Goal: Find specific page/section: Find specific page/section

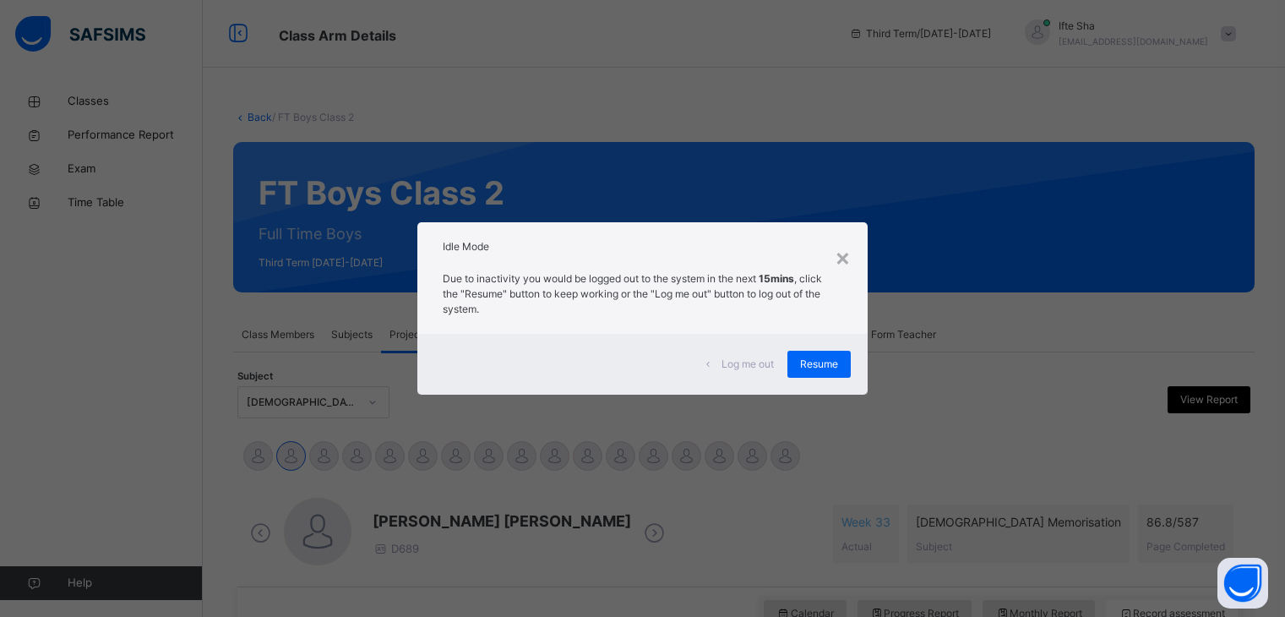
scroll to position [652, 0]
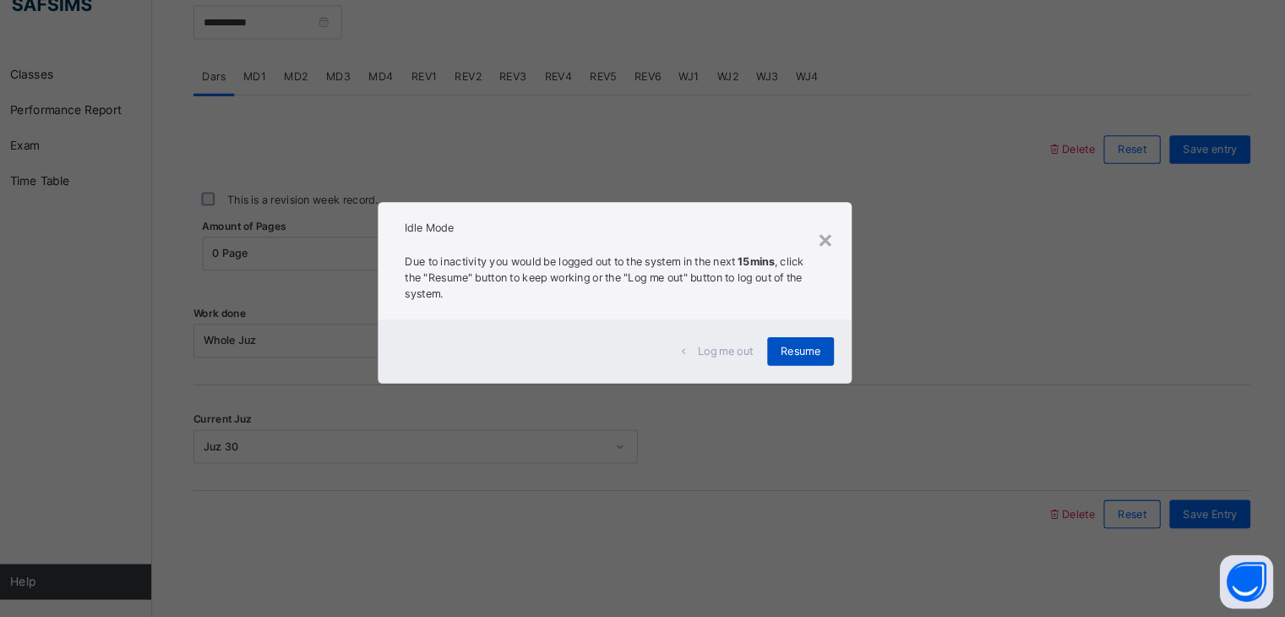
click at [833, 352] on div "Resume" at bounding box center [818, 364] width 63 height 27
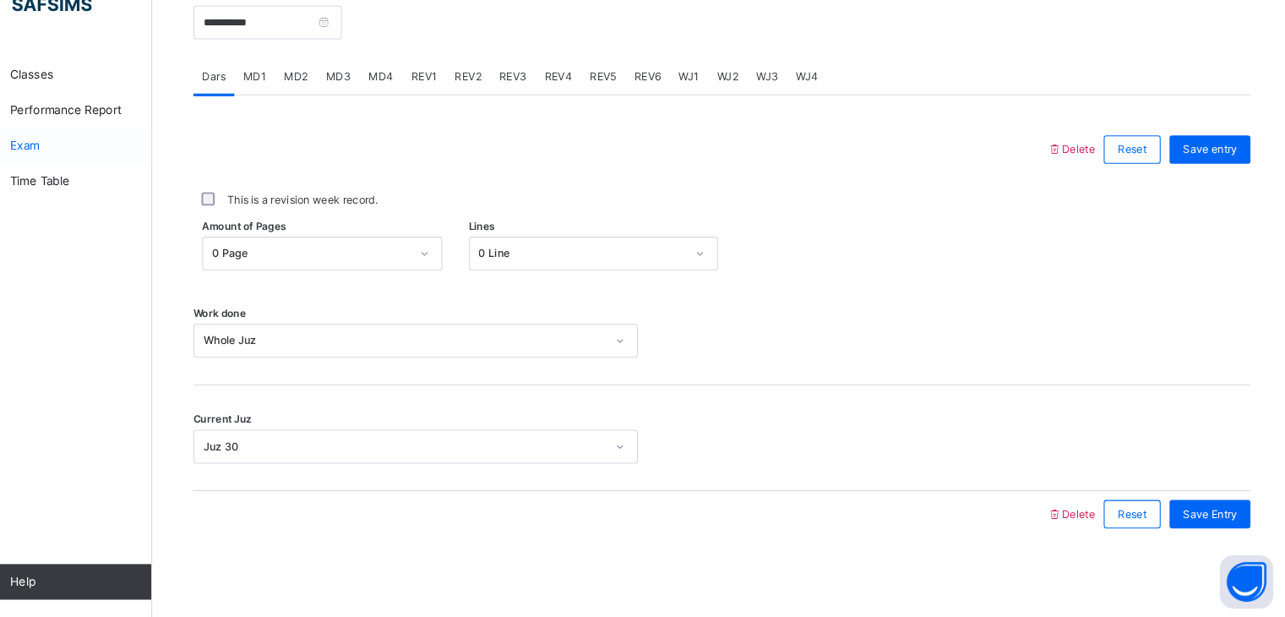
click at [90, 157] on link "Exam" at bounding box center [101, 169] width 203 height 34
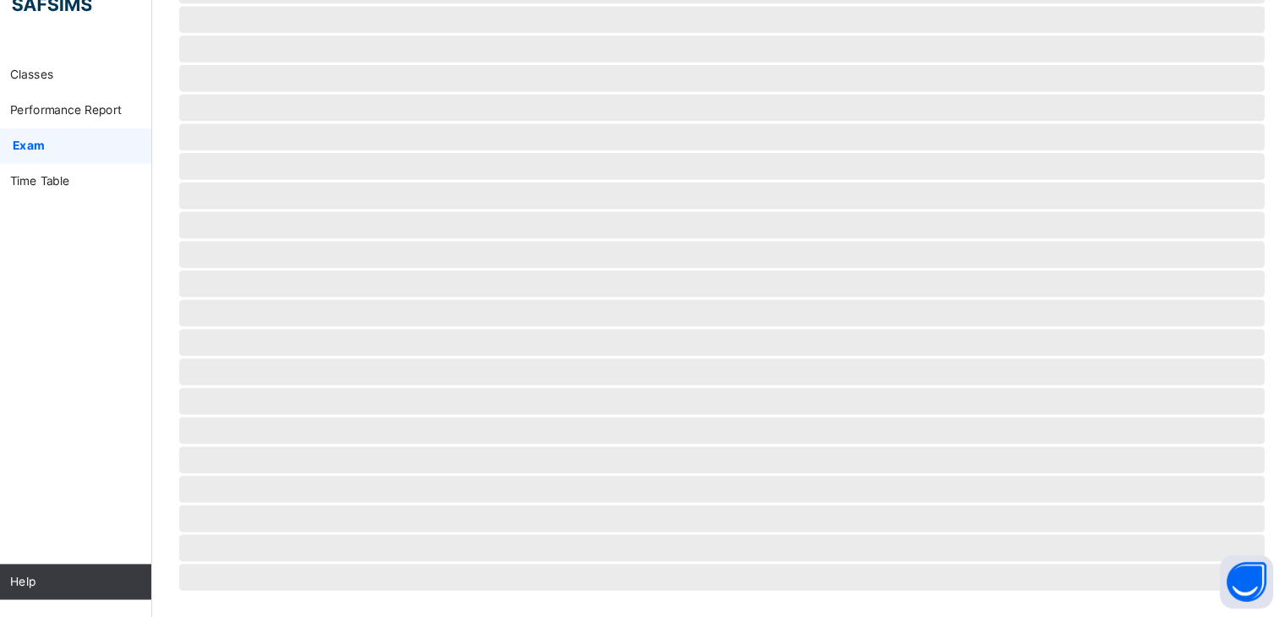
scroll to position [155, 0]
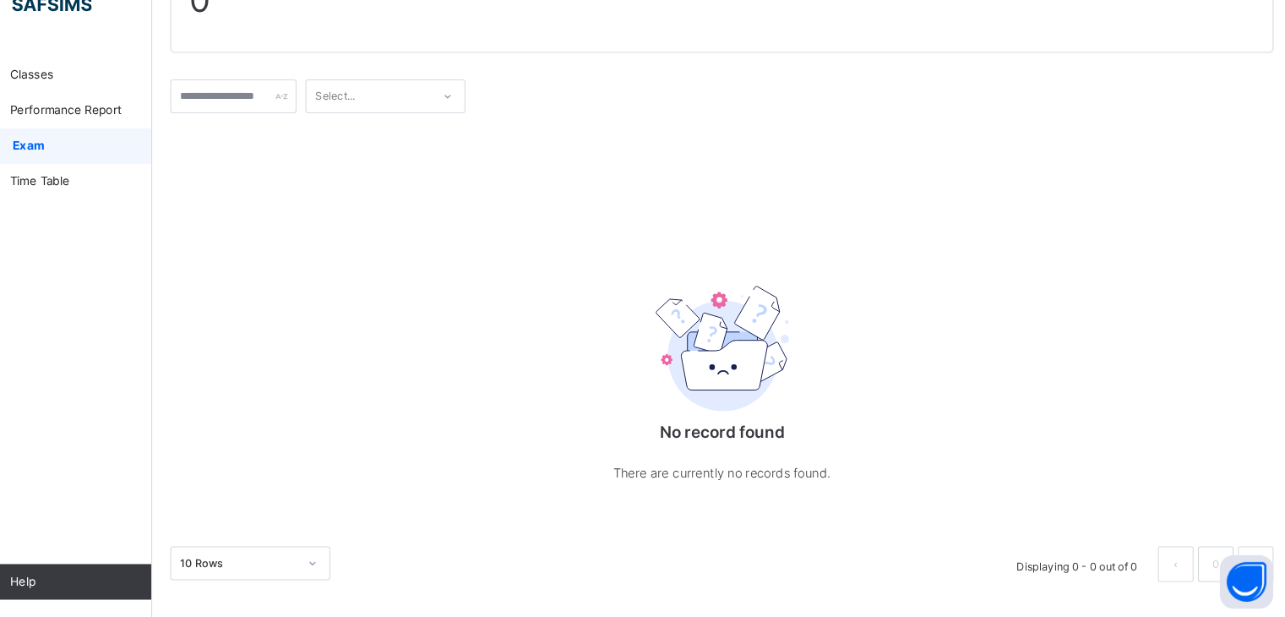
click at [467, 136] on div "Select..." at bounding box center [744, 121] width 1048 height 49
click at [467, 121] on div "Select..." at bounding box center [408, 122] width 118 height 26
click at [703, 185] on div "No record found There are currently no records found." at bounding box center [744, 339] width 1048 height 386
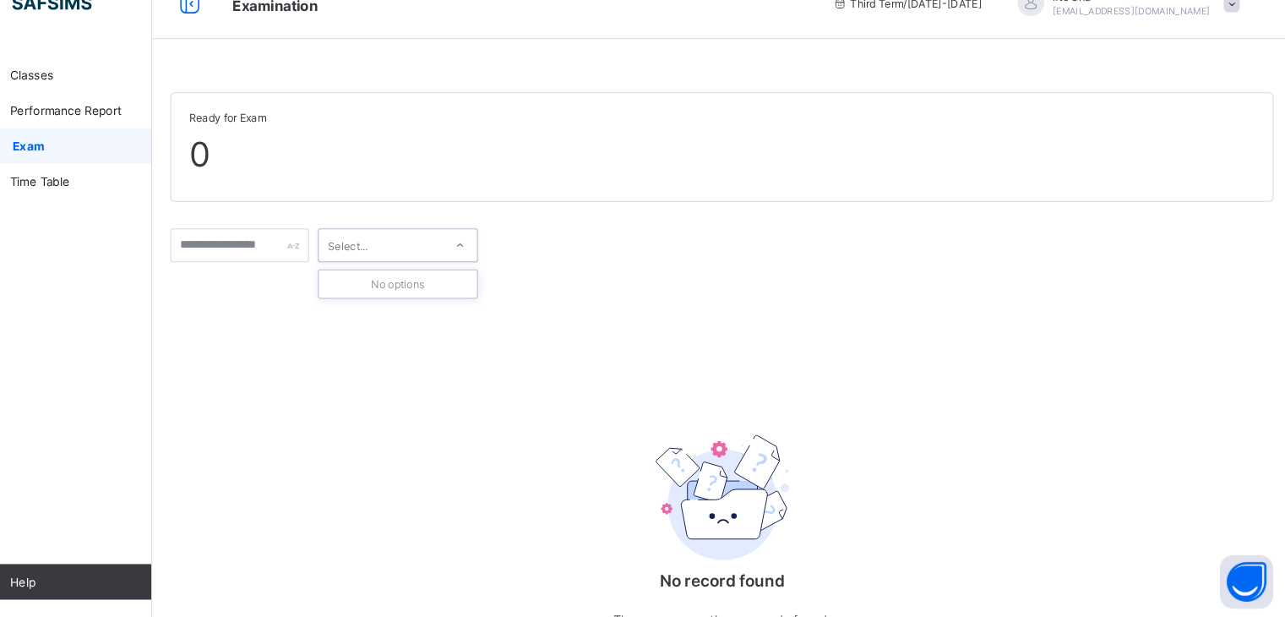
click at [468, 265] on div "Select..." at bounding box center [420, 264] width 118 height 24
click at [101, 107] on span "Classes" at bounding box center [135, 102] width 135 height 14
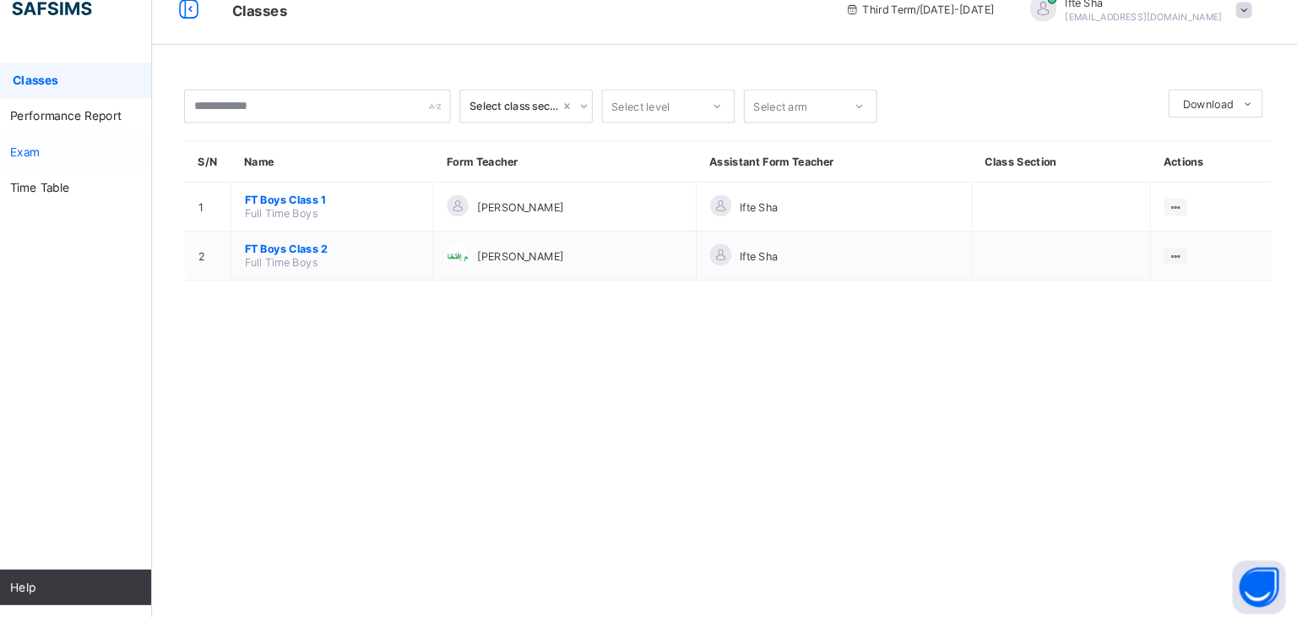
click at [92, 171] on span "Exam" at bounding box center [135, 169] width 135 height 14
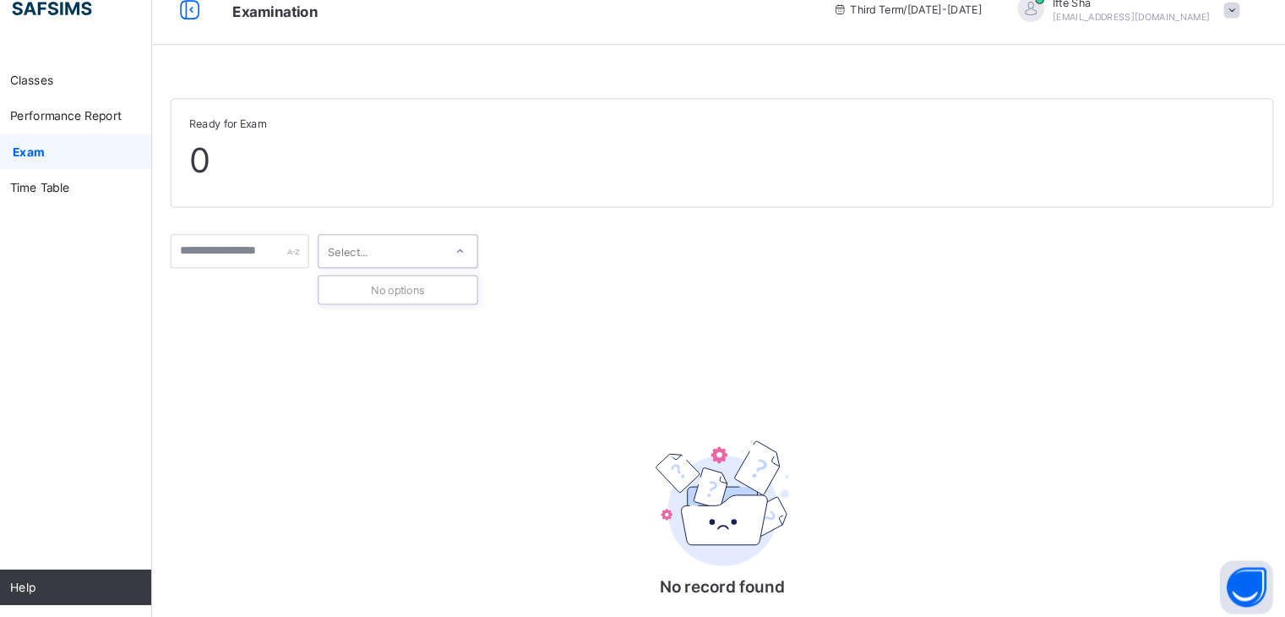
click at [456, 266] on div "Select..." at bounding box center [420, 264] width 118 height 24
click at [83, 112] on link "Classes" at bounding box center [101, 101] width 203 height 34
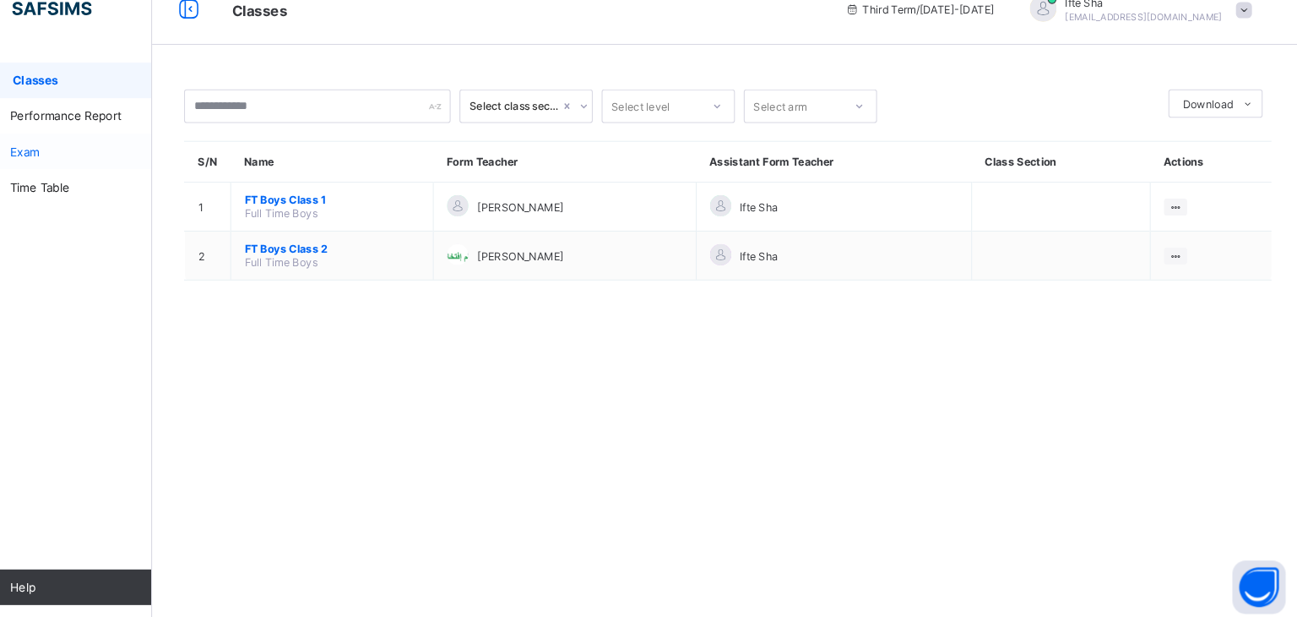
click at [108, 163] on span "Exam" at bounding box center [135, 169] width 135 height 14
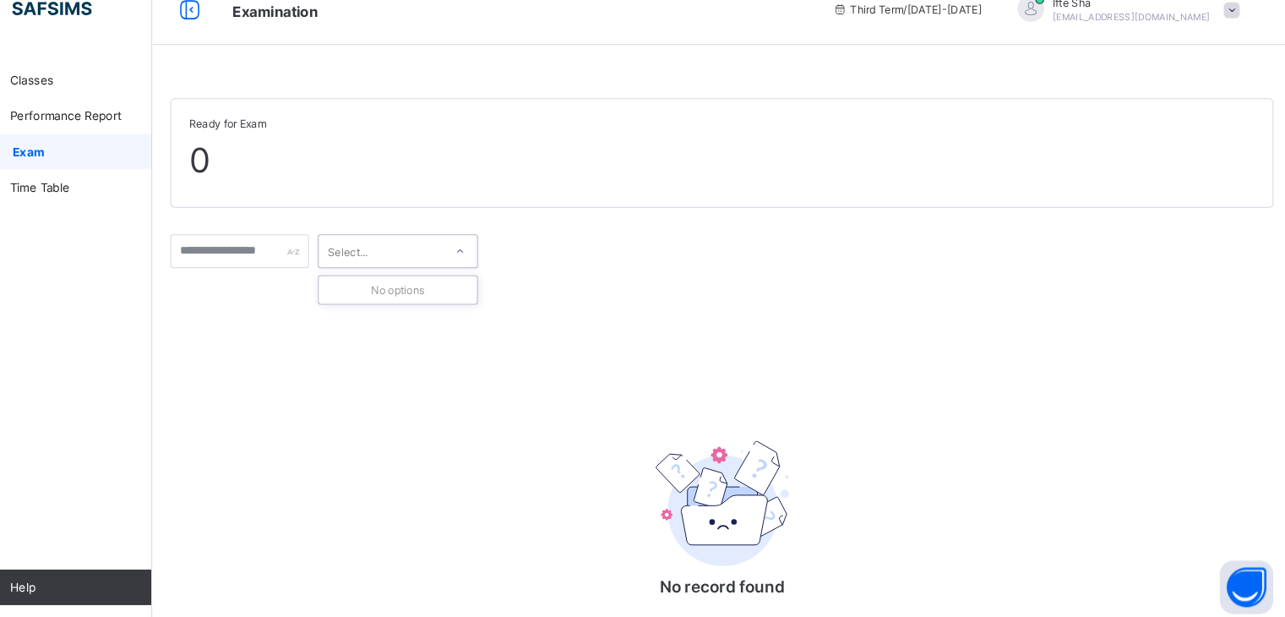
click at [466, 257] on div "Select..." at bounding box center [420, 264] width 118 height 24
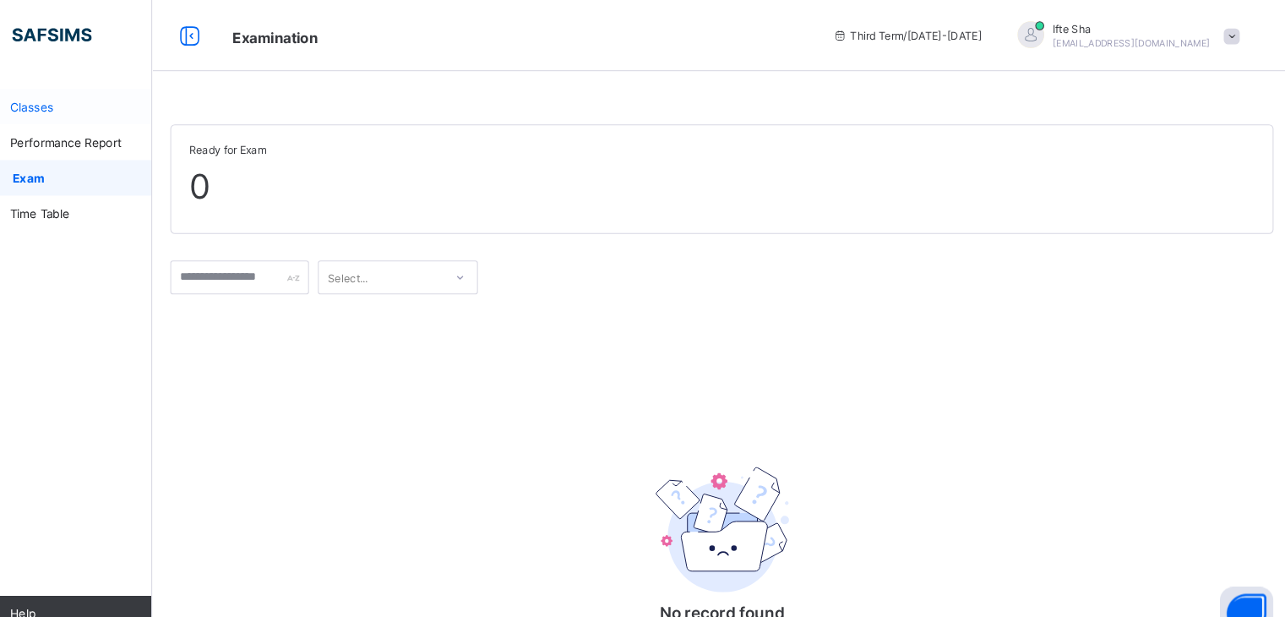
click at [104, 117] on link "Classes" at bounding box center [101, 101] width 203 height 34
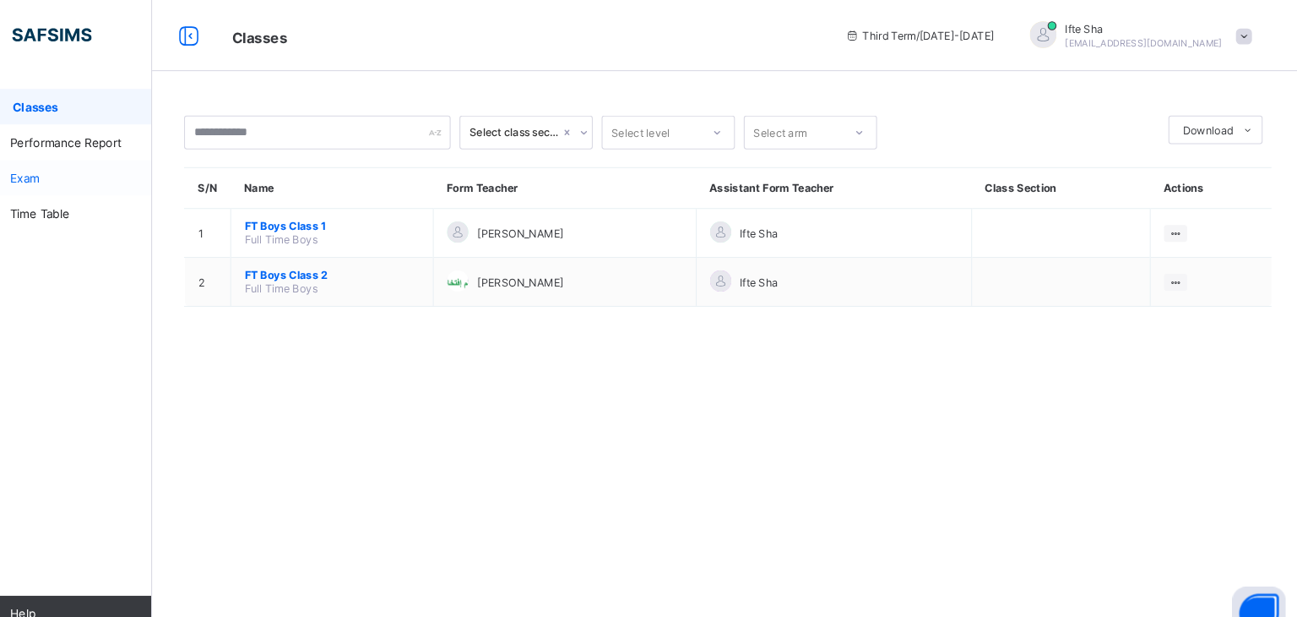
click at [107, 180] on link "Exam" at bounding box center [101, 169] width 203 height 34
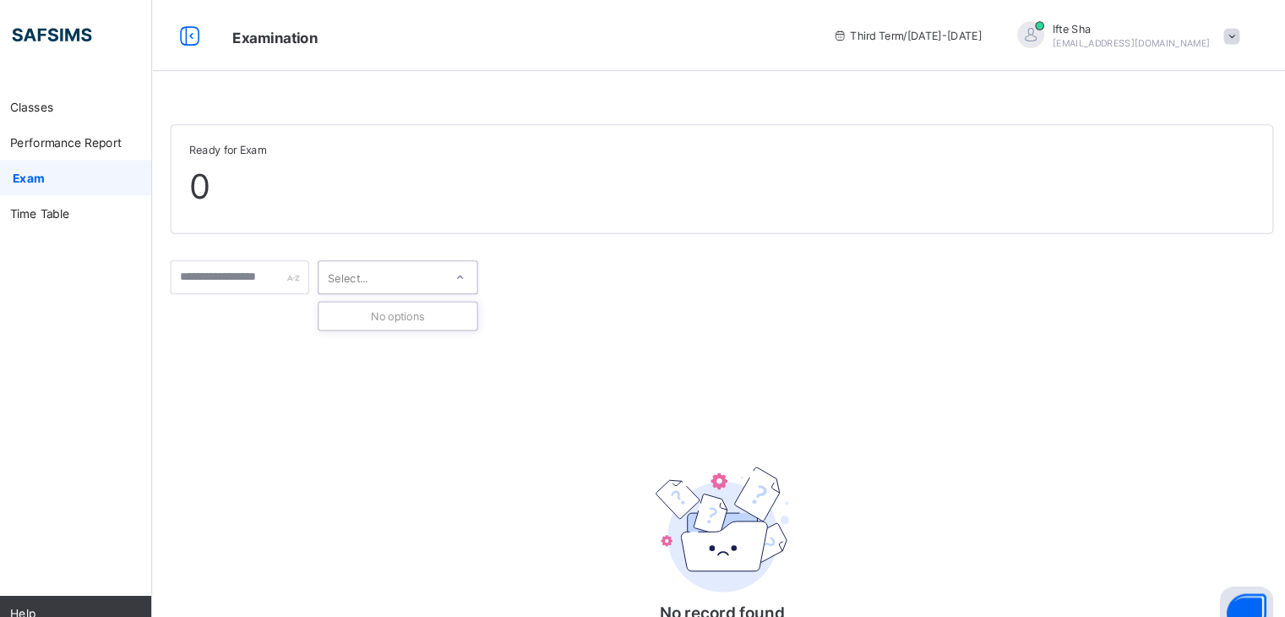
click at [479, 260] on div "Select..." at bounding box center [420, 264] width 118 height 24
click at [692, 231] on span at bounding box center [744, 230] width 1048 height 17
click at [1236, 35] on span at bounding box center [1227, 34] width 15 height 15
click at [1181, 170] on span "Logout" at bounding box center [1180, 166] width 111 height 19
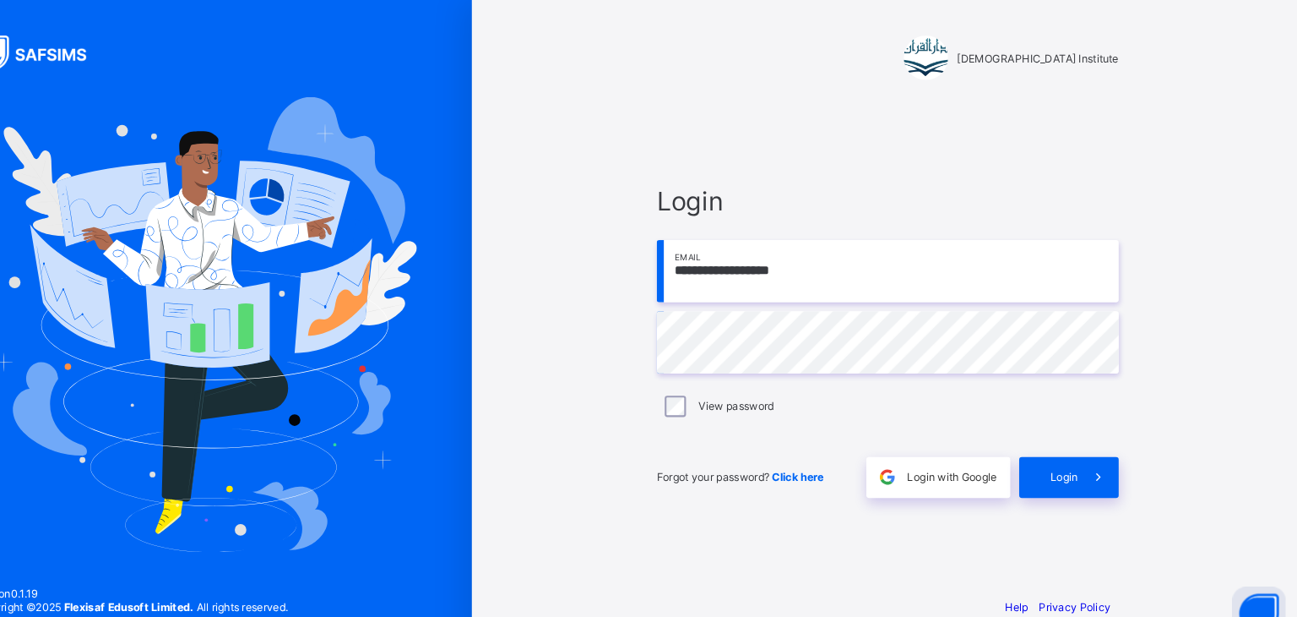
click at [891, 247] on input "**********" at bounding box center [901, 257] width 439 height 59
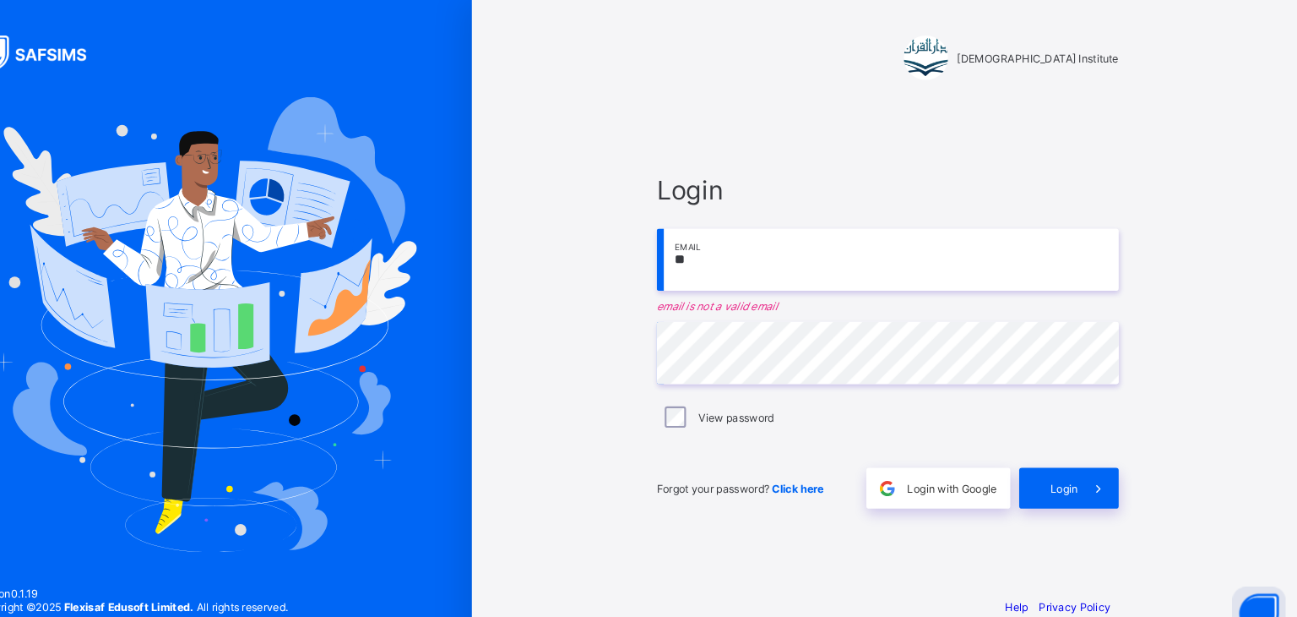
type input "*"
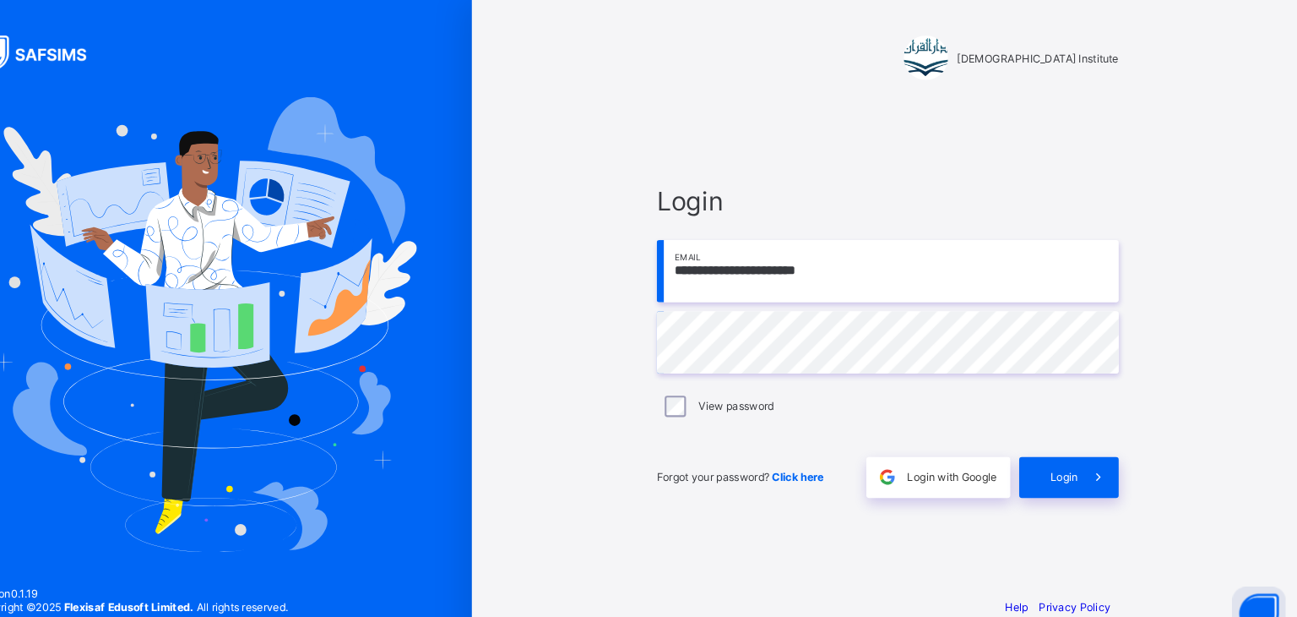
type input "**********"
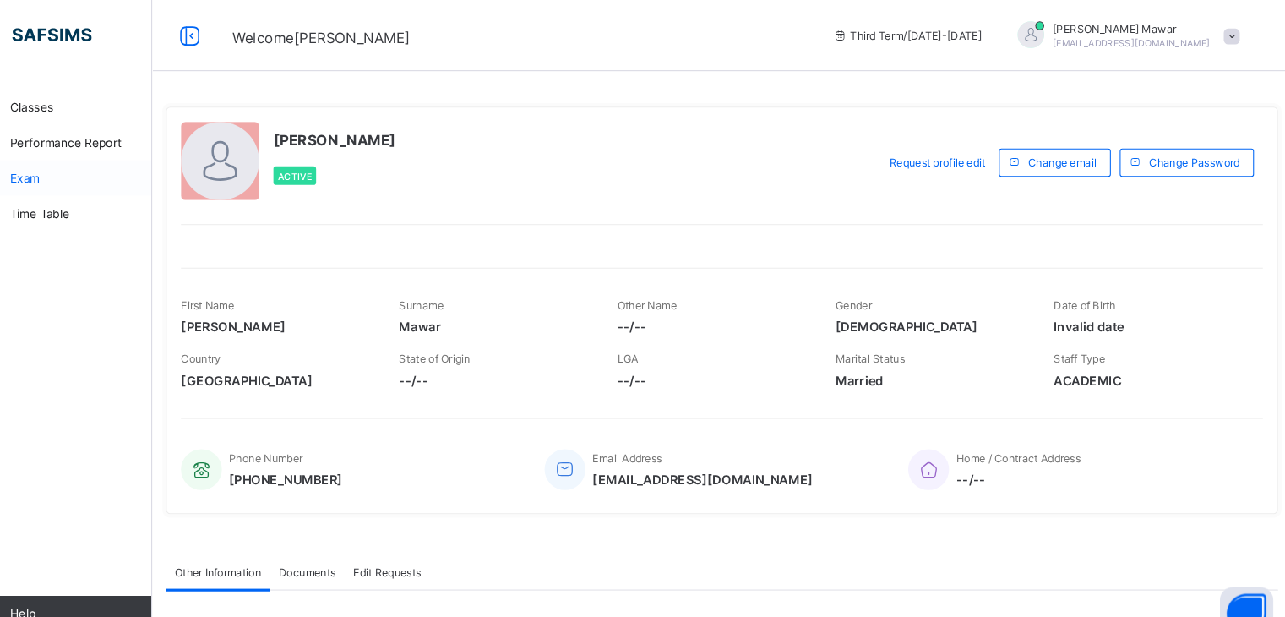
click at [97, 180] on link "Exam" at bounding box center [101, 169] width 203 height 34
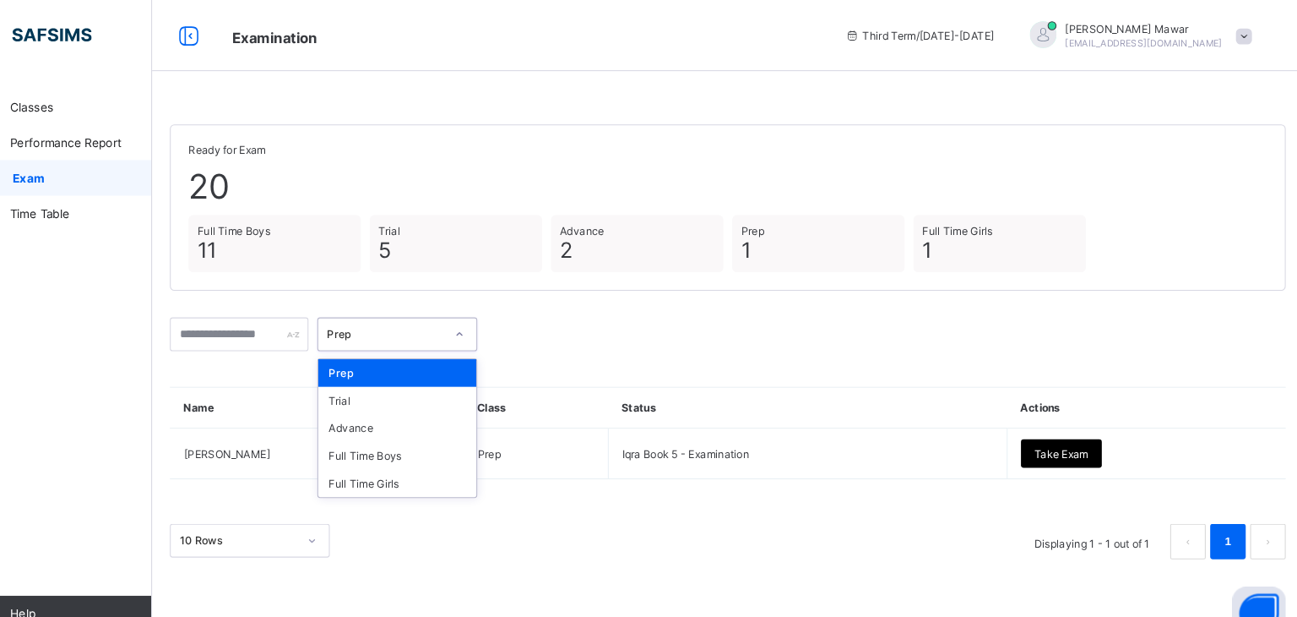
click at [482, 332] on div "Prep" at bounding box center [436, 318] width 152 height 32
click at [456, 423] on div "Full Time Boys" at bounding box center [436, 433] width 150 height 26
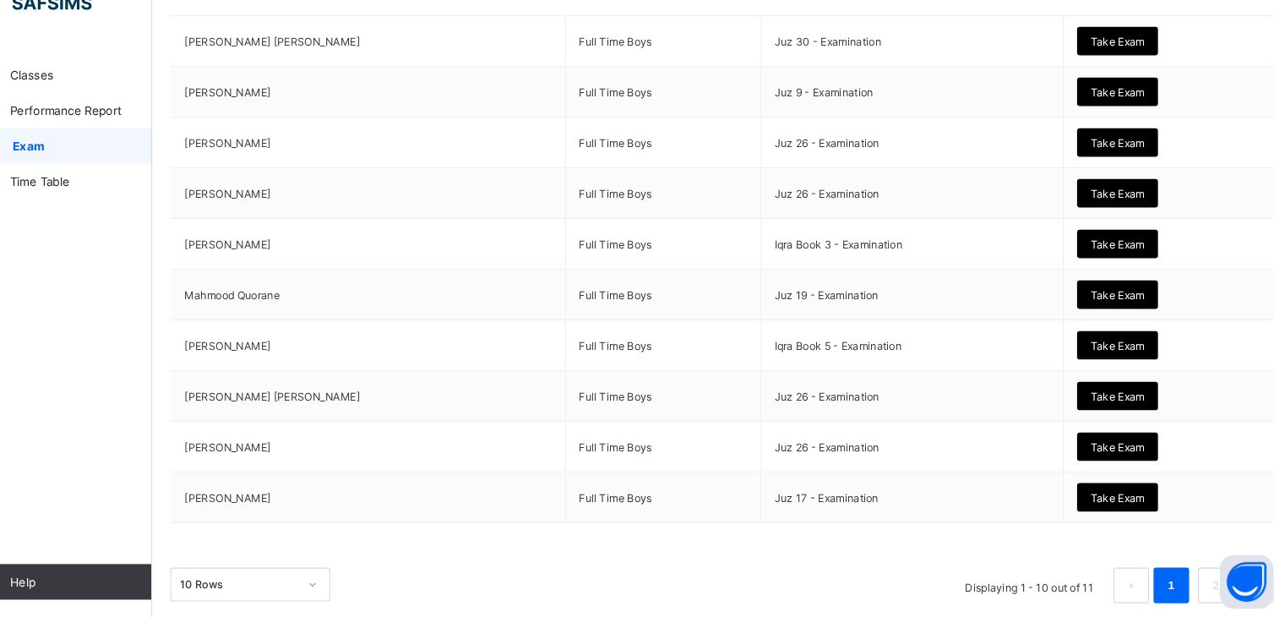
scroll to position [379, 0]
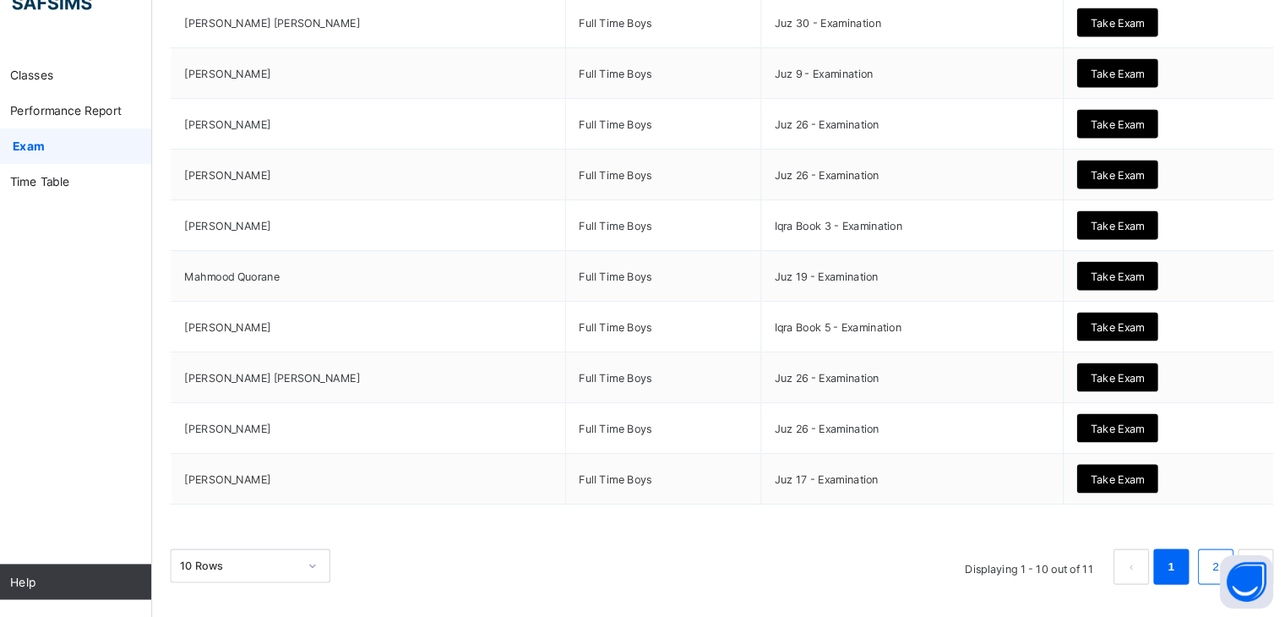
click at [1209, 553] on li "2" at bounding box center [1213, 569] width 34 height 34
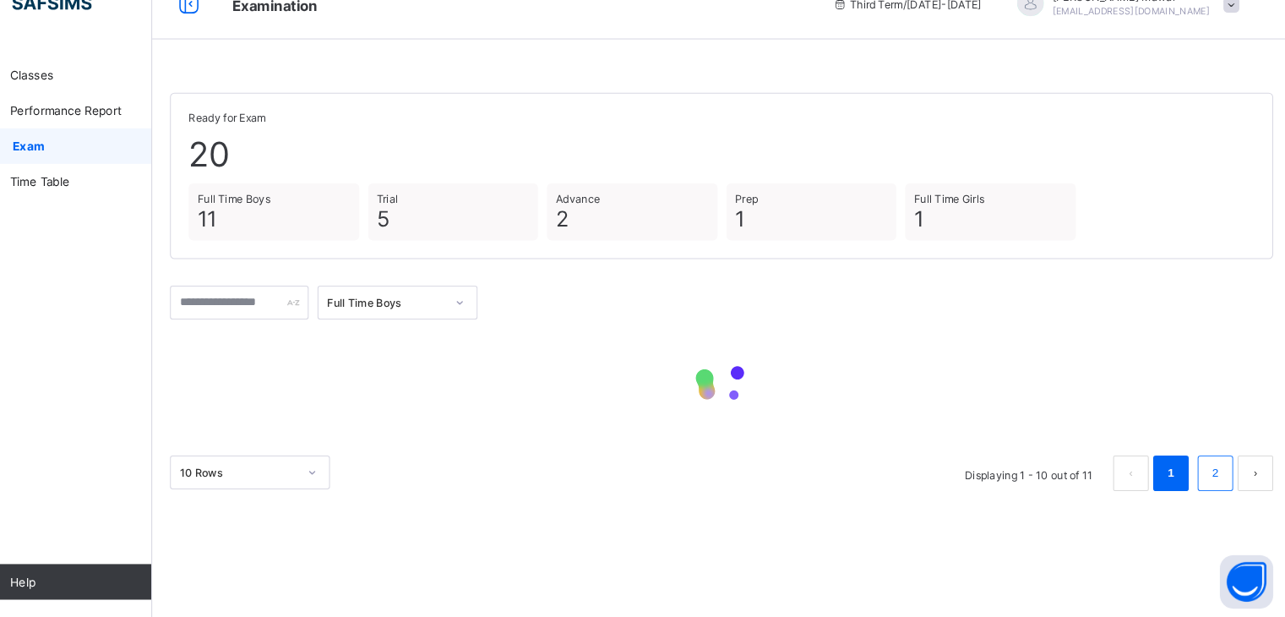
scroll to position [0, 0]
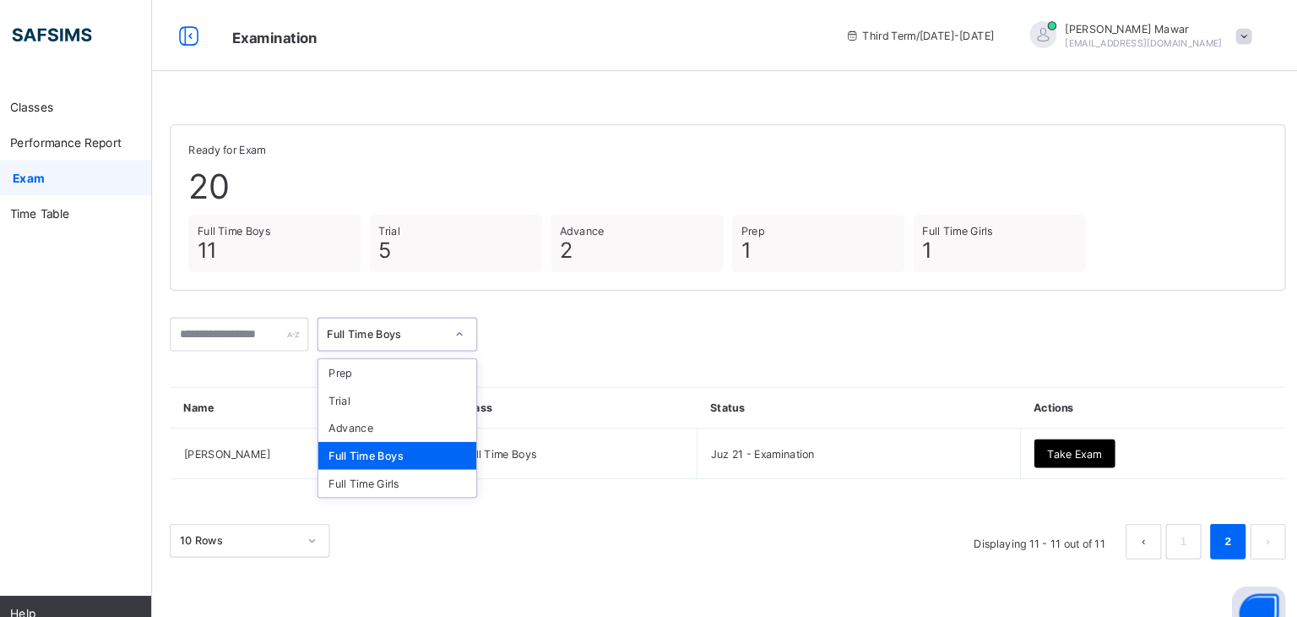
click at [448, 319] on div "Full Time Boys" at bounding box center [424, 318] width 111 height 13
click at [435, 457] on div "Full Time Girls" at bounding box center [436, 459] width 150 height 26
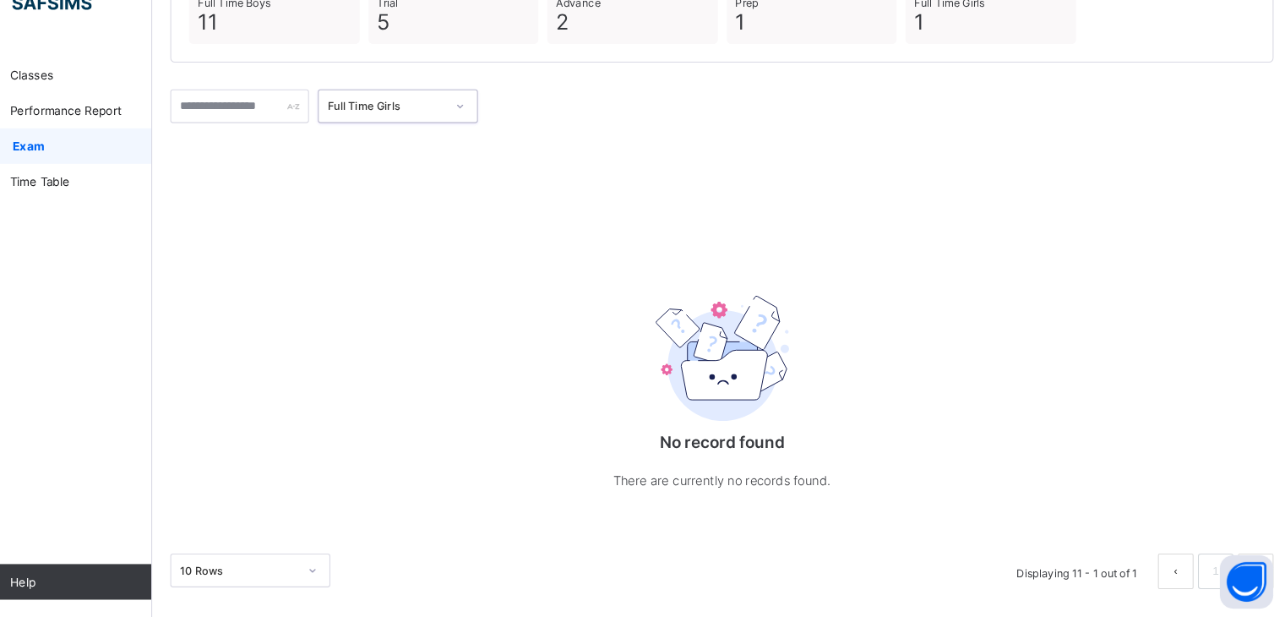
scroll to position [195, 0]
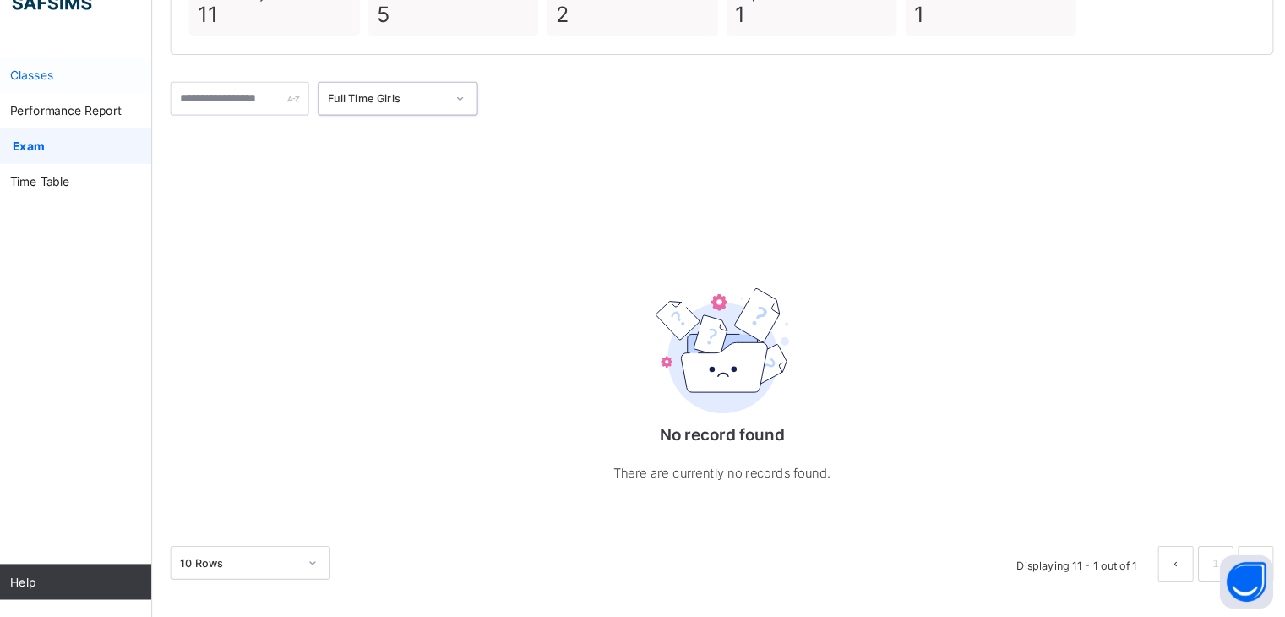
click at [65, 100] on icon at bounding box center [34, 101] width 68 height 13
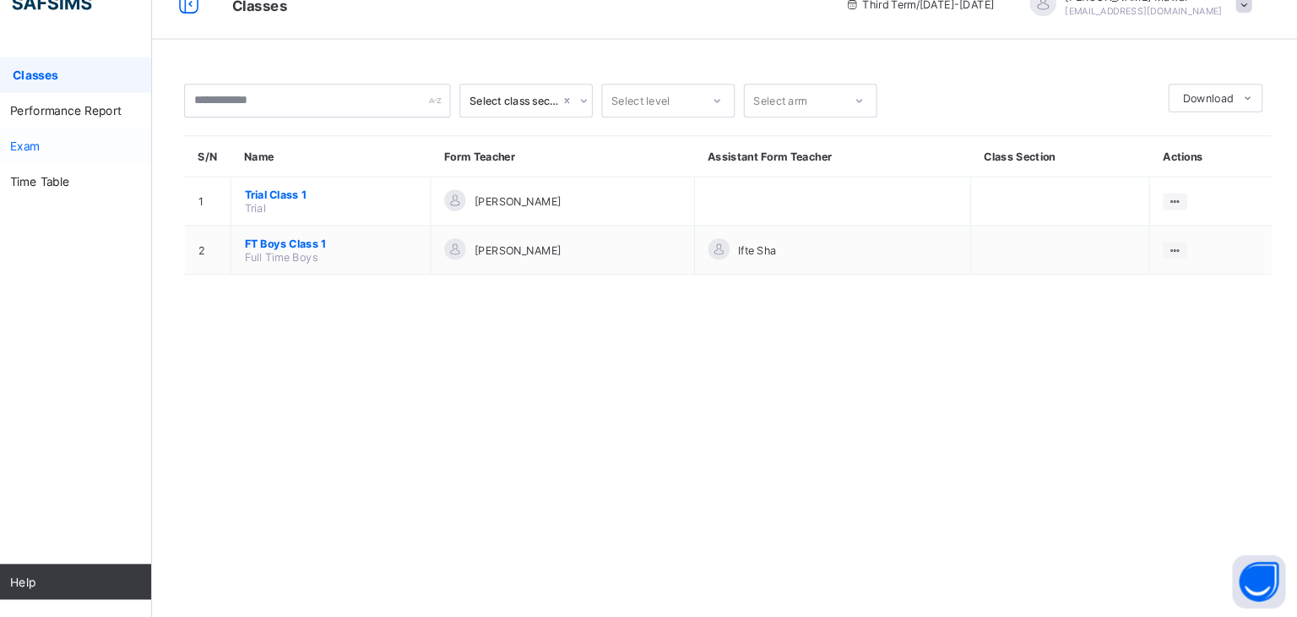
click at [108, 181] on link "Exam" at bounding box center [101, 169] width 203 height 34
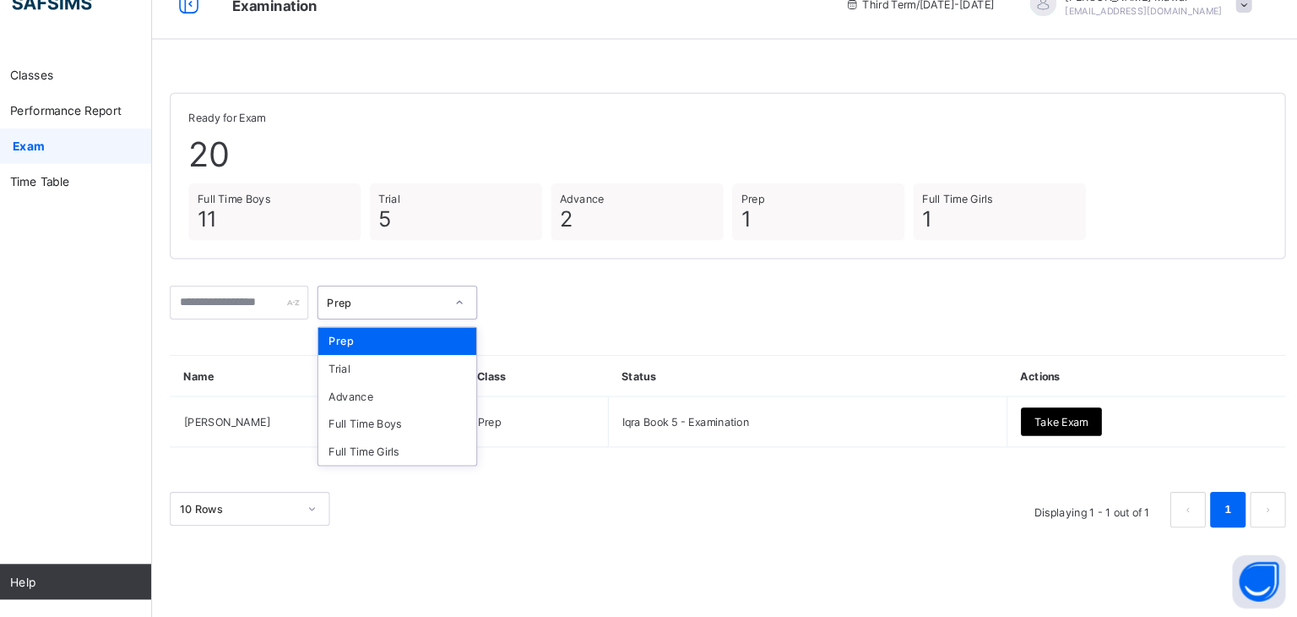
click at [468, 318] on div "Prep" at bounding box center [424, 318] width 111 height 13
click at [459, 430] on div "Full Time Boys" at bounding box center [436, 433] width 150 height 26
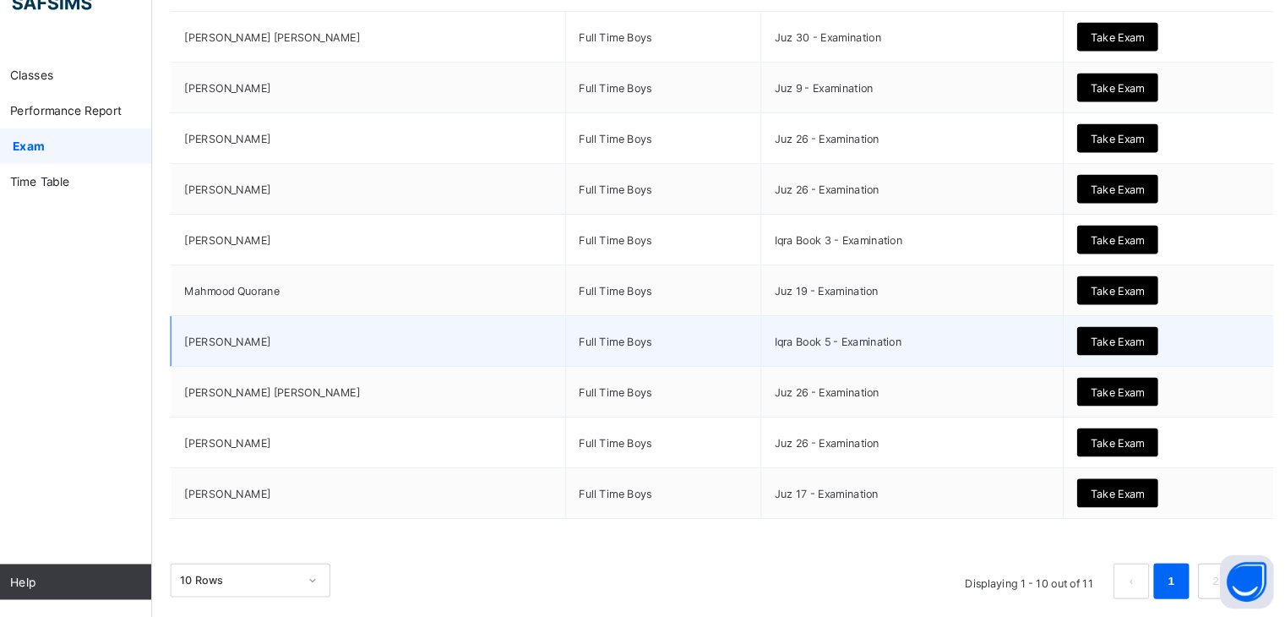
scroll to position [372, 0]
